Goal: Information Seeking & Learning: Learn about a topic

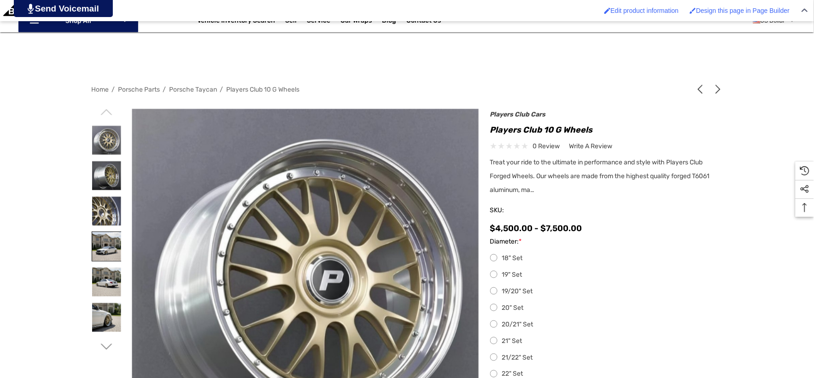
click at [112, 245] on img at bounding box center [106, 246] width 29 height 29
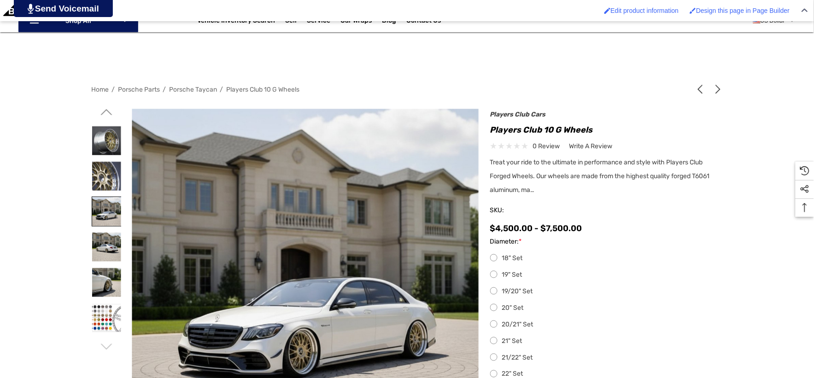
click at [112, 226] on img at bounding box center [106, 211] width 29 height 29
click at [108, 237] on img at bounding box center [106, 247] width 29 height 29
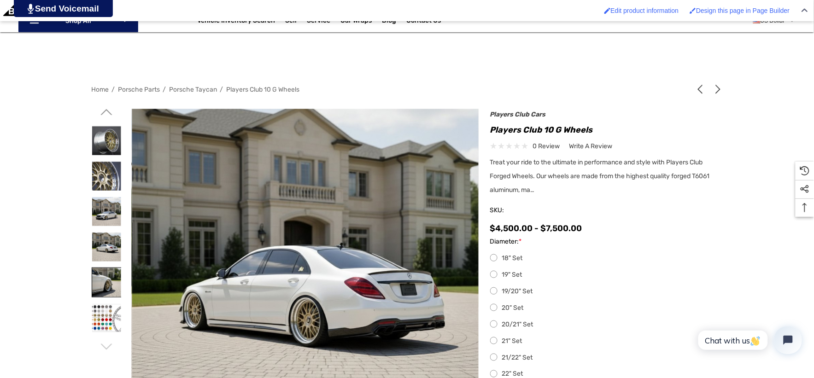
click at [108, 280] on img at bounding box center [106, 282] width 29 height 29
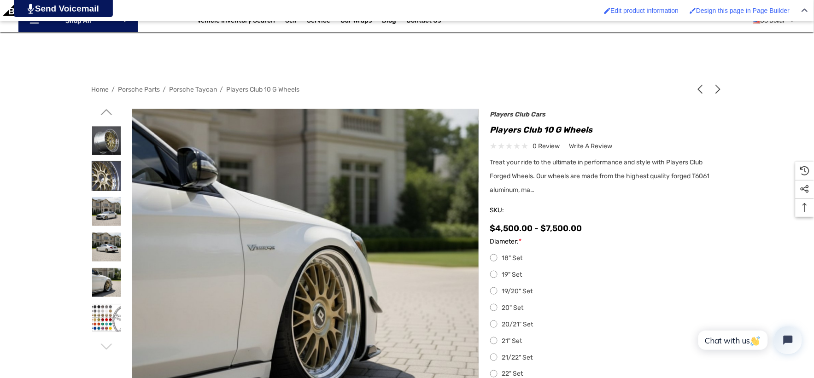
click at [110, 167] on img at bounding box center [106, 176] width 29 height 29
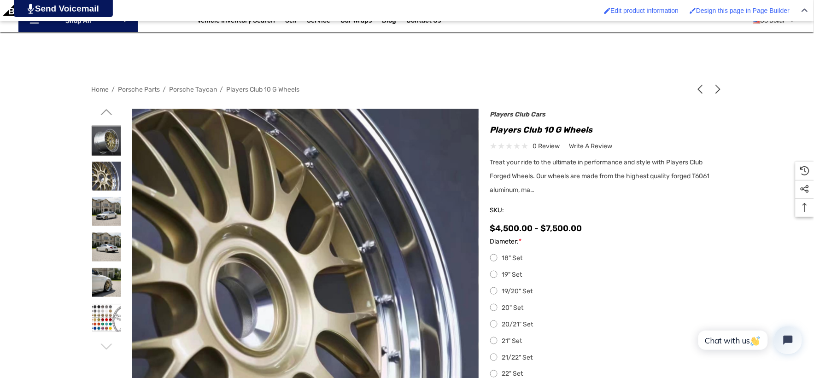
click at [108, 135] on img at bounding box center [106, 140] width 29 height 29
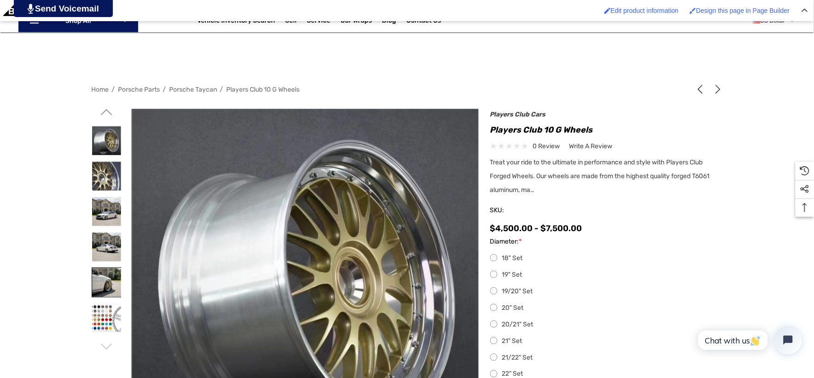
click at [114, 280] on img at bounding box center [106, 282] width 29 height 29
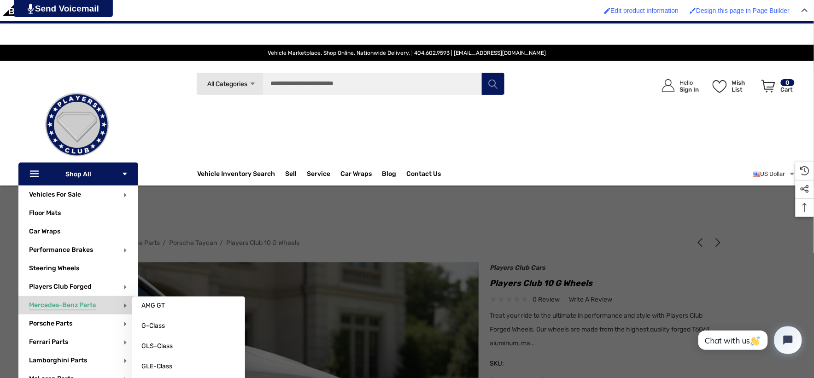
click at [94, 306] on span "Mercedes-Benz Parts" at bounding box center [62, 306] width 67 height 10
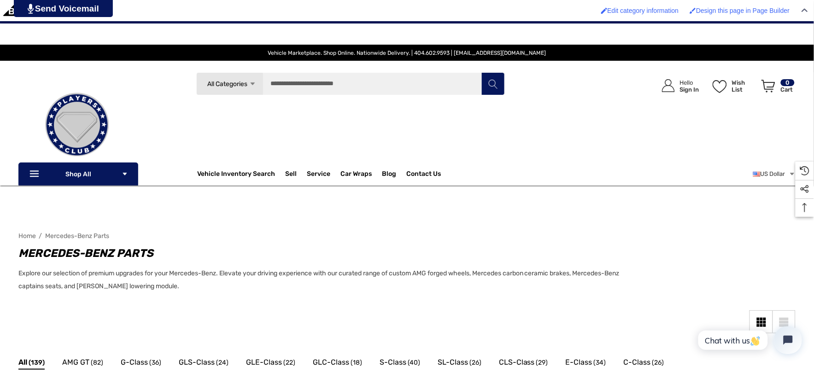
click at [421, 325] on div "Sidebar Close Close Categories Vehicles For Sale Electric Mercedes-Benz AMG GT" at bounding box center [406, 333] width 777 height 44
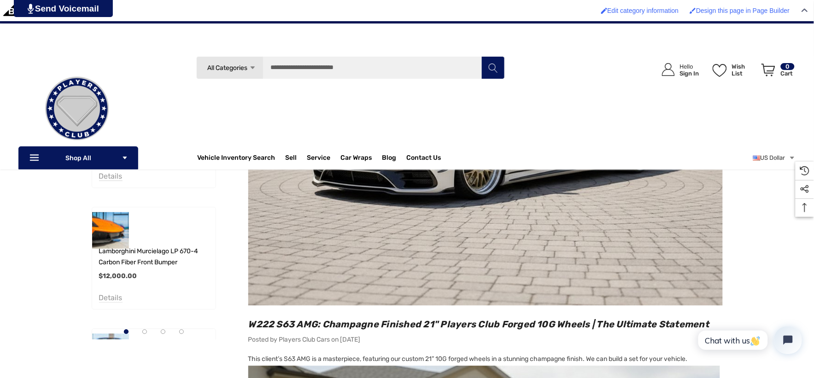
scroll to position [358, 0]
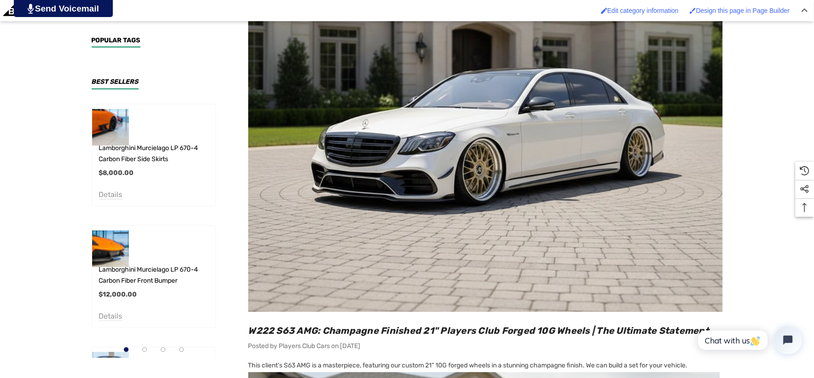
scroll to position [512, 0]
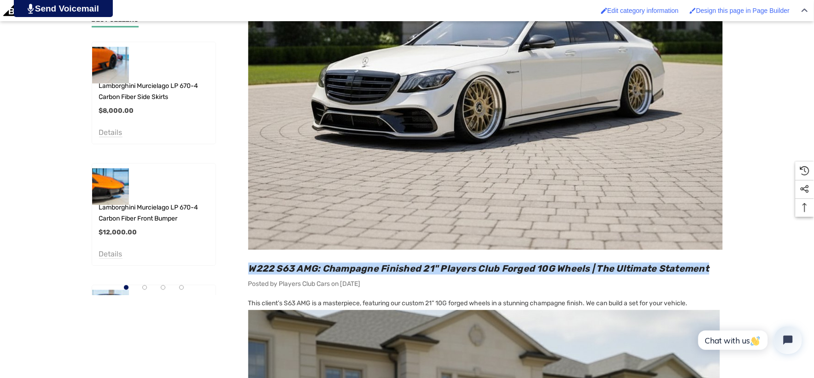
click at [715, 265] on h2 "W222 S63 AMG: Champagne Finished 21" Players Club Forged 10G Wheels | The Ultim…" at bounding box center [485, 269] width 475 height 12
copy span "W222 S63 AMG: Champagne Finished 21" Players Club Forged 10G Wheels | The Ultim…"
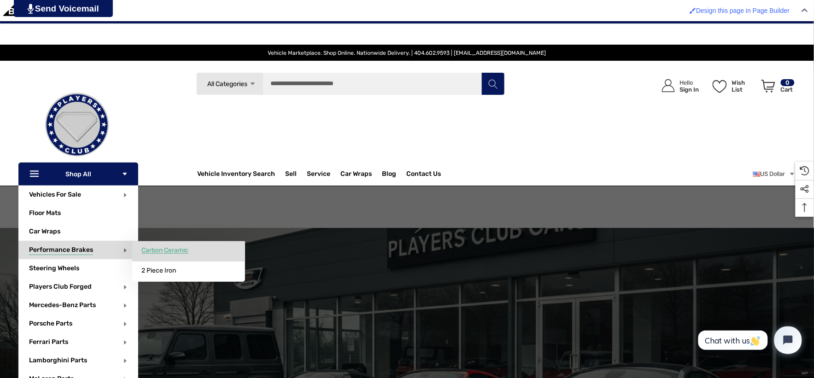
click at [151, 251] on span "Carbon Ceramic" at bounding box center [164, 251] width 47 height 8
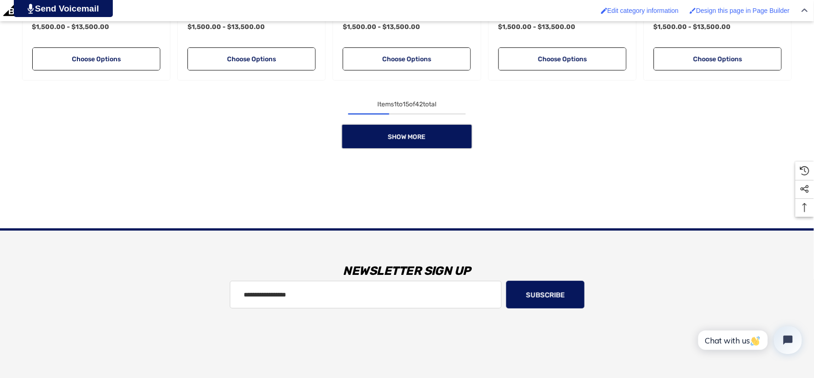
scroll to position [1075, 0]
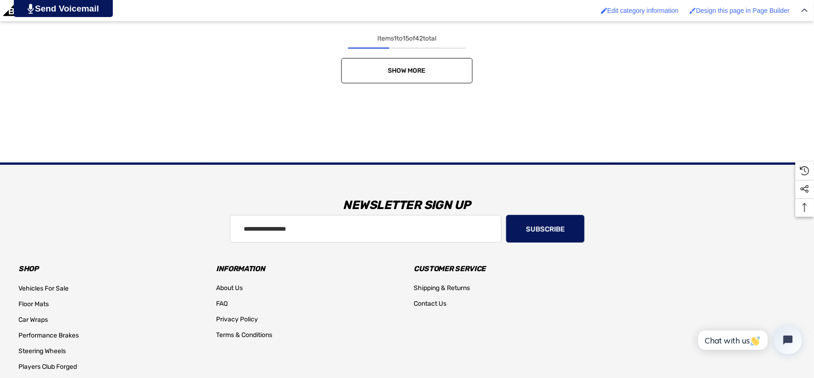
click at [441, 68] on link "Show More" at bounding box center [406, 70] width 131 height 25
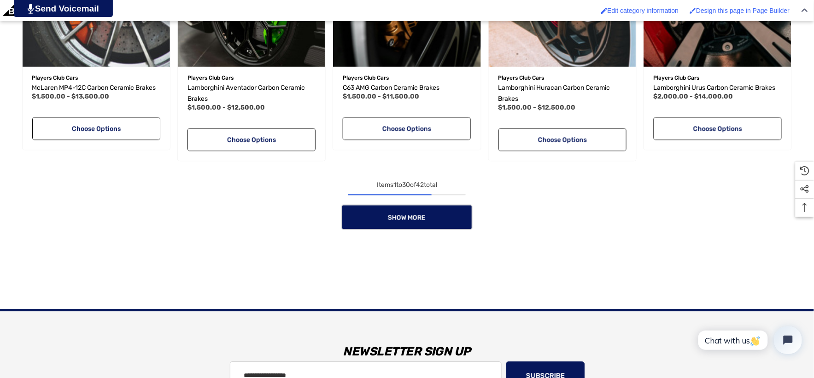
scroll to position [1689, 0]
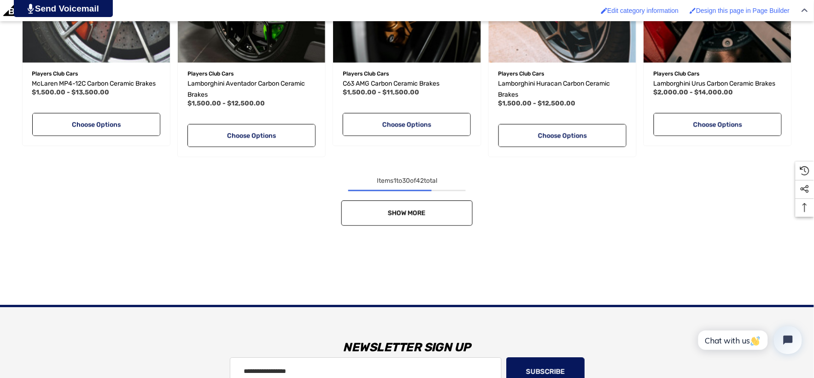
click at [452, 213] on link "Show More" at bounding box center [406, 212] width 131 height 25
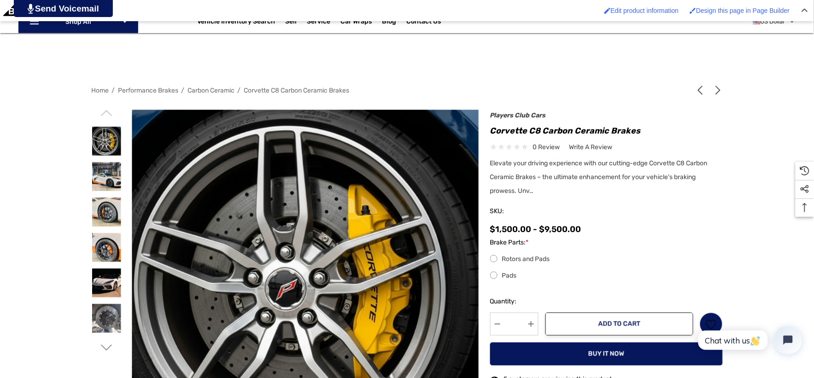
scroll to position [153, 0]
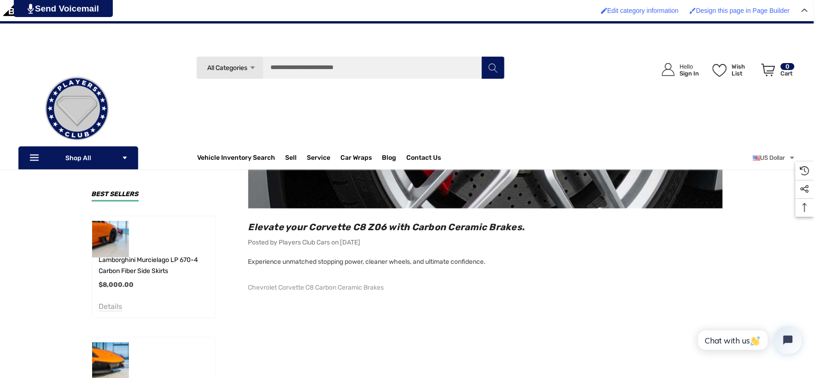
scroll to position [256, 0]
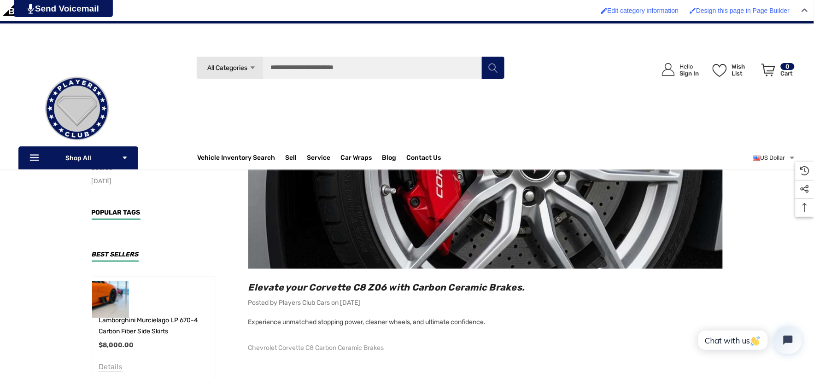
click at [243, 288] on main "Sidebar Sidebar Sidebar Elevate your Corvette C8 Z06 with Carbon Ceramic Brakes…" at bounding box center [477, 266] width 491 height 519
click at [536, 288] on h2 "Elevate your Corvette C8 Z06 with Carbon Ceramic Brakes." at bounding box center [485, 288] width 475 height 12
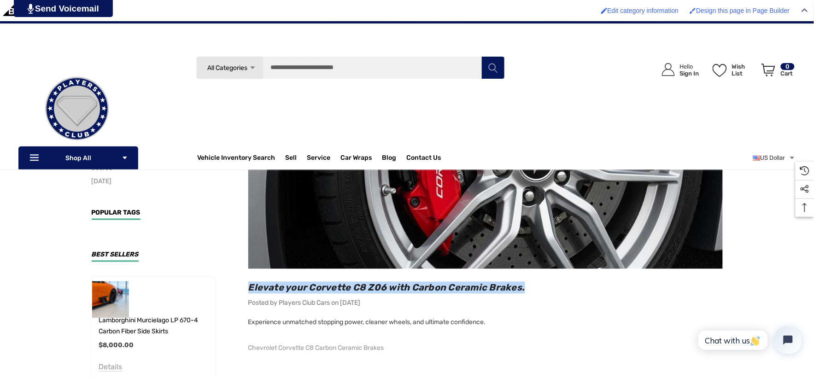
copy span "Elevate your Corvette C8 Z06 with Carbon Ceramic Brakes."
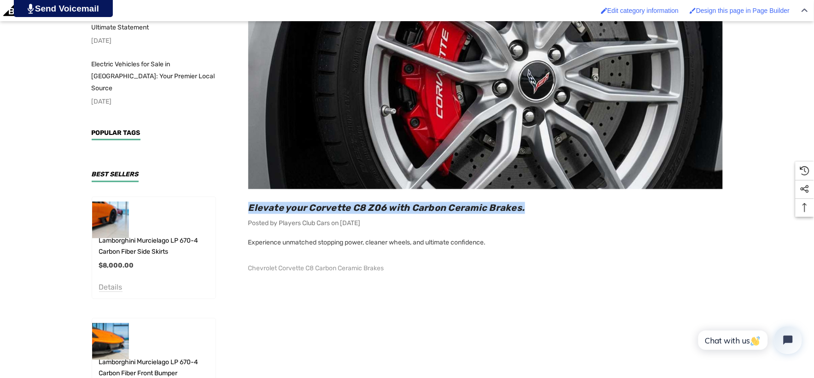
scroll to position [358, 0]
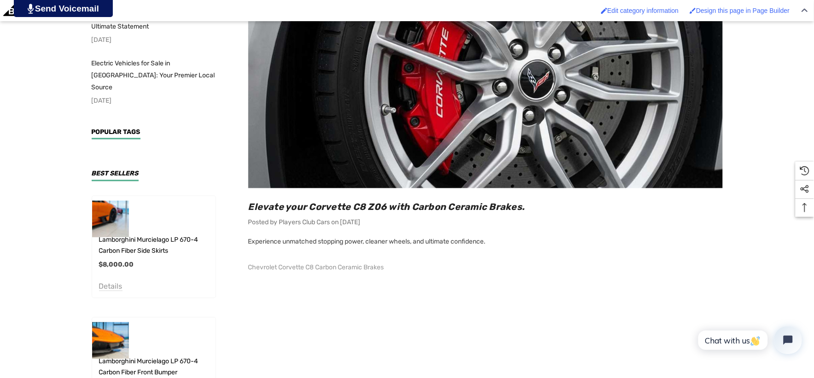
click at [247, 241] on main "Sidebar Sidebar Sidebar Elevate your Corvette C8 Z06 with Carbon Ceramic Brakes…" at bounding box center [477, 185] width 491 height 519
click at [499, 242] on p "Experience unmatched stopping power, cleaner wheels, and ultimate confidence. C…" at bounding box center [485, 330] width 475 height 188
copy p "Experience unmatched stopping power, cleaner wheels, and ultimate confidence."
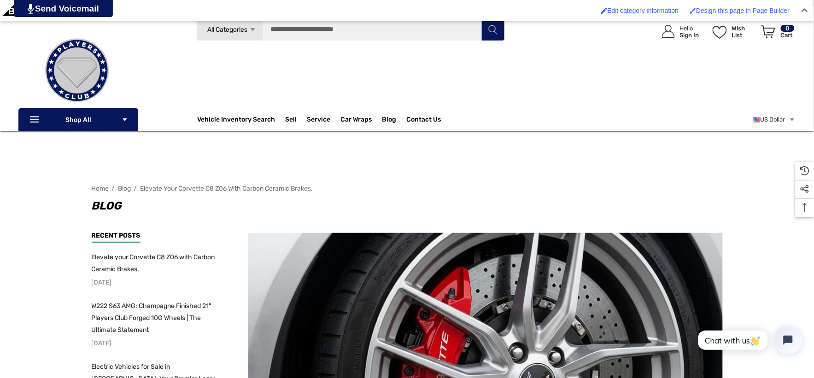
scroll to position [0, 0]
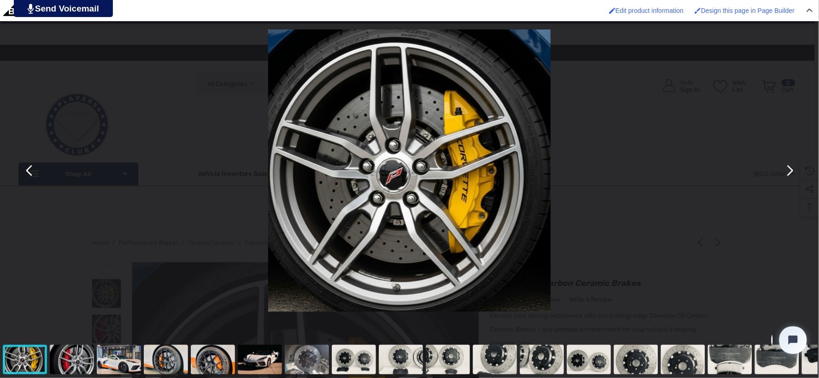
click at [788, 174] on button "You can close this modal content with the ESC key" at bounding box center [789, 171] width 22 height 22
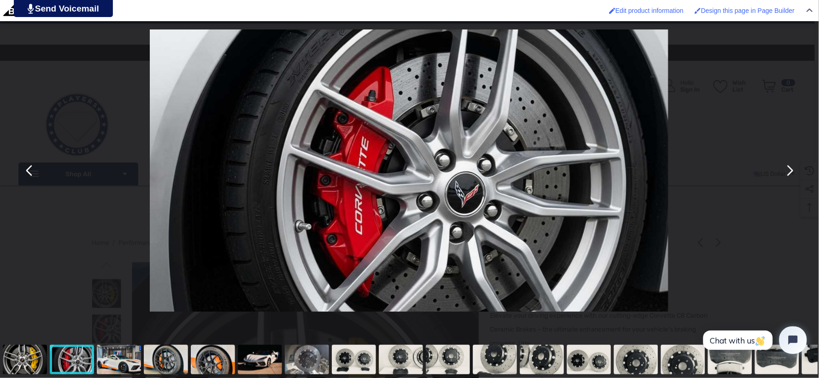
click at [788, 174] on button "You can close this modal content with the ESC key" at bounding box center [789, 171] width 22 height 22
